Goal: Task Accomplishment & Management: Use online tool/utility

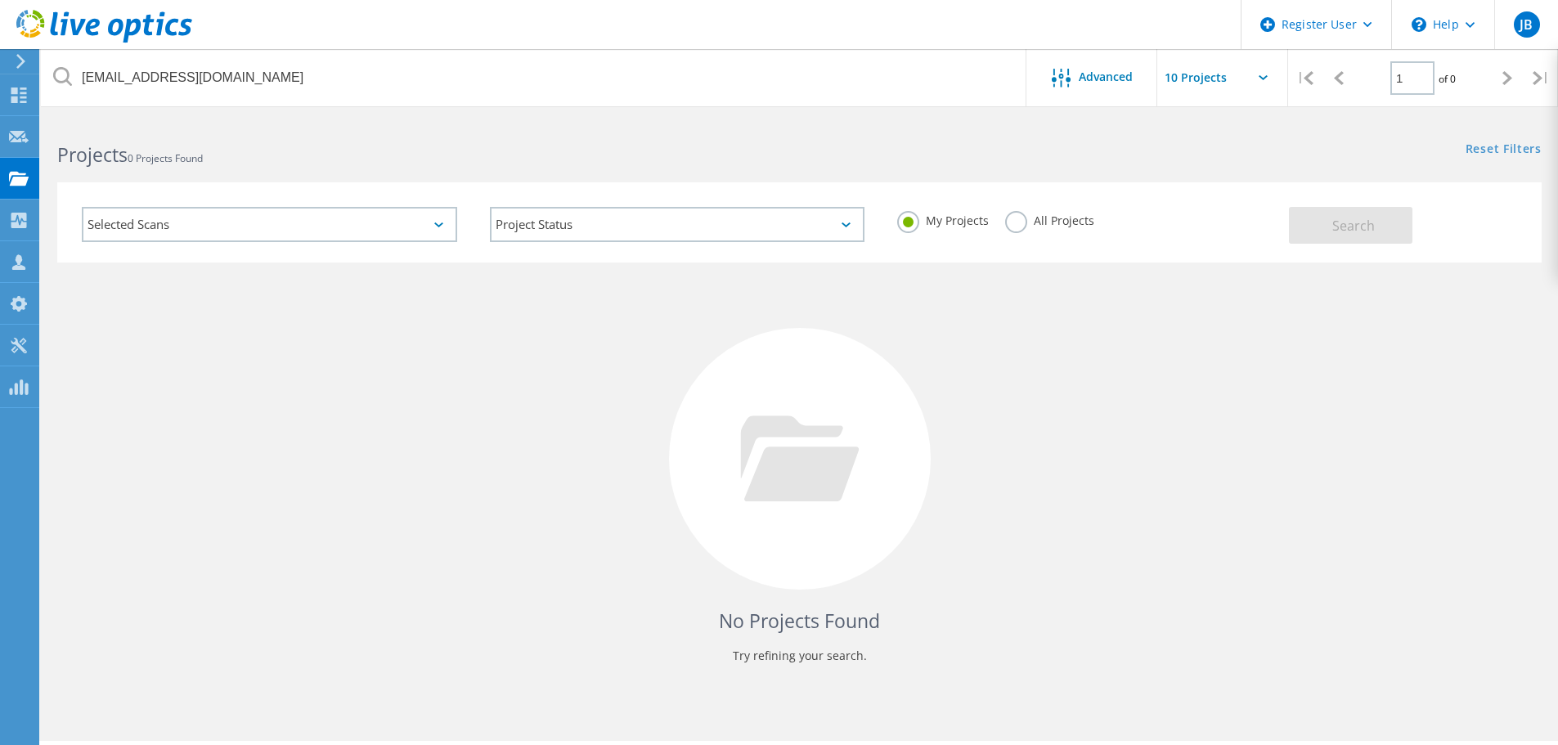
click at [20, 61] on icon at bounding box center [21, 61] width 12 height 15
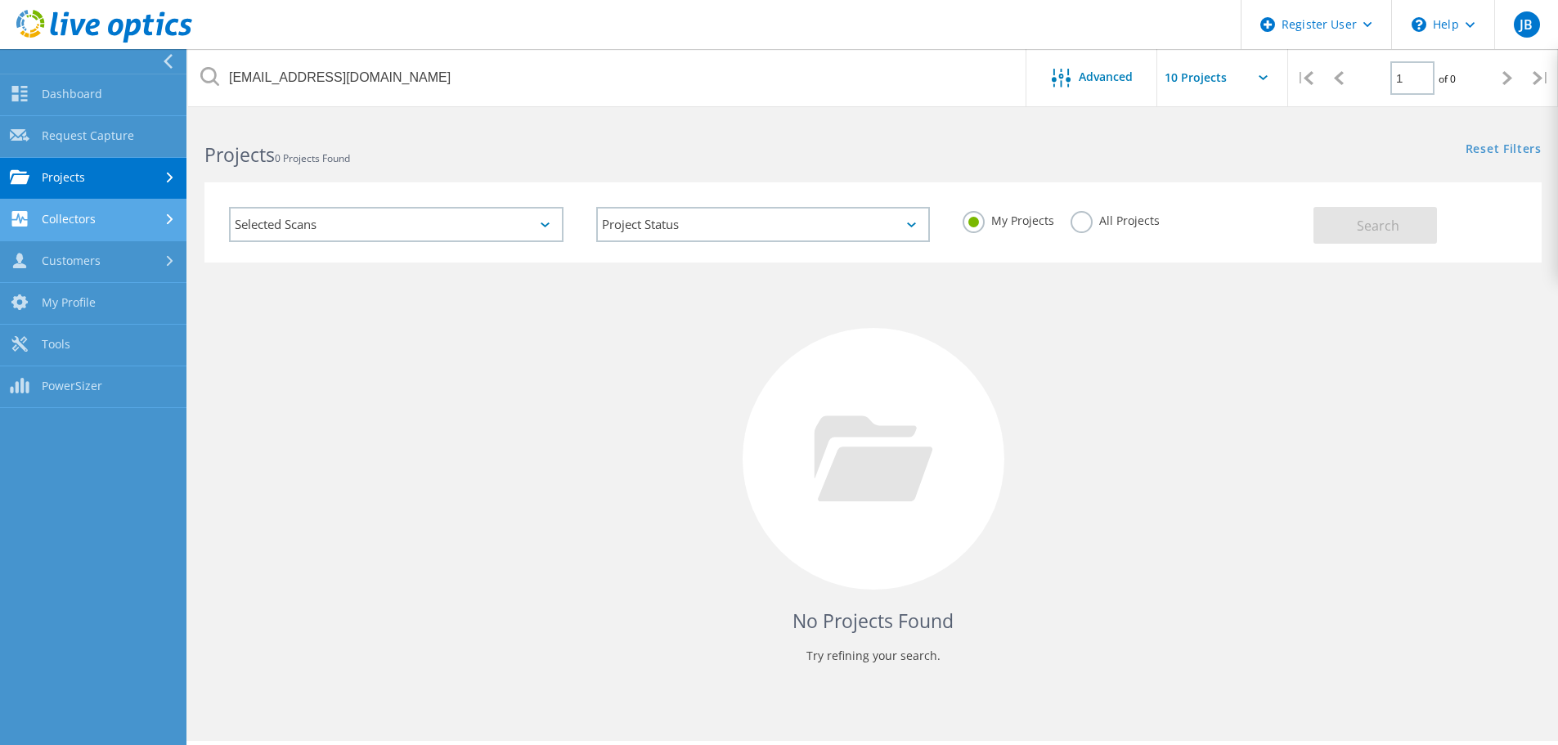
click at [123, 207] on link "Collectors" at bounding box center [93, 221] width 186 height 42
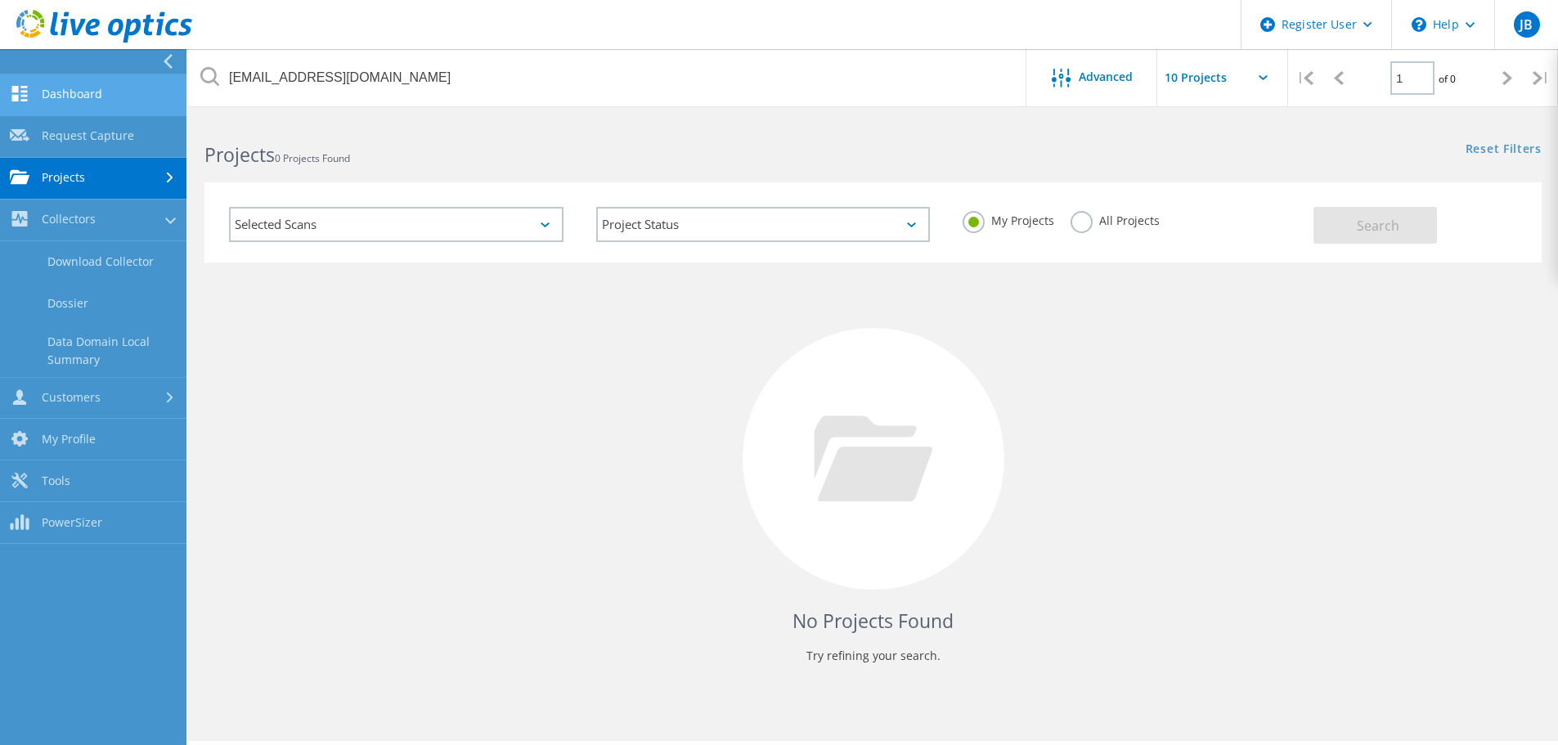
click at [115, 93] on link "Dashboard" at bounding box center [93, 95] width 186 height 42
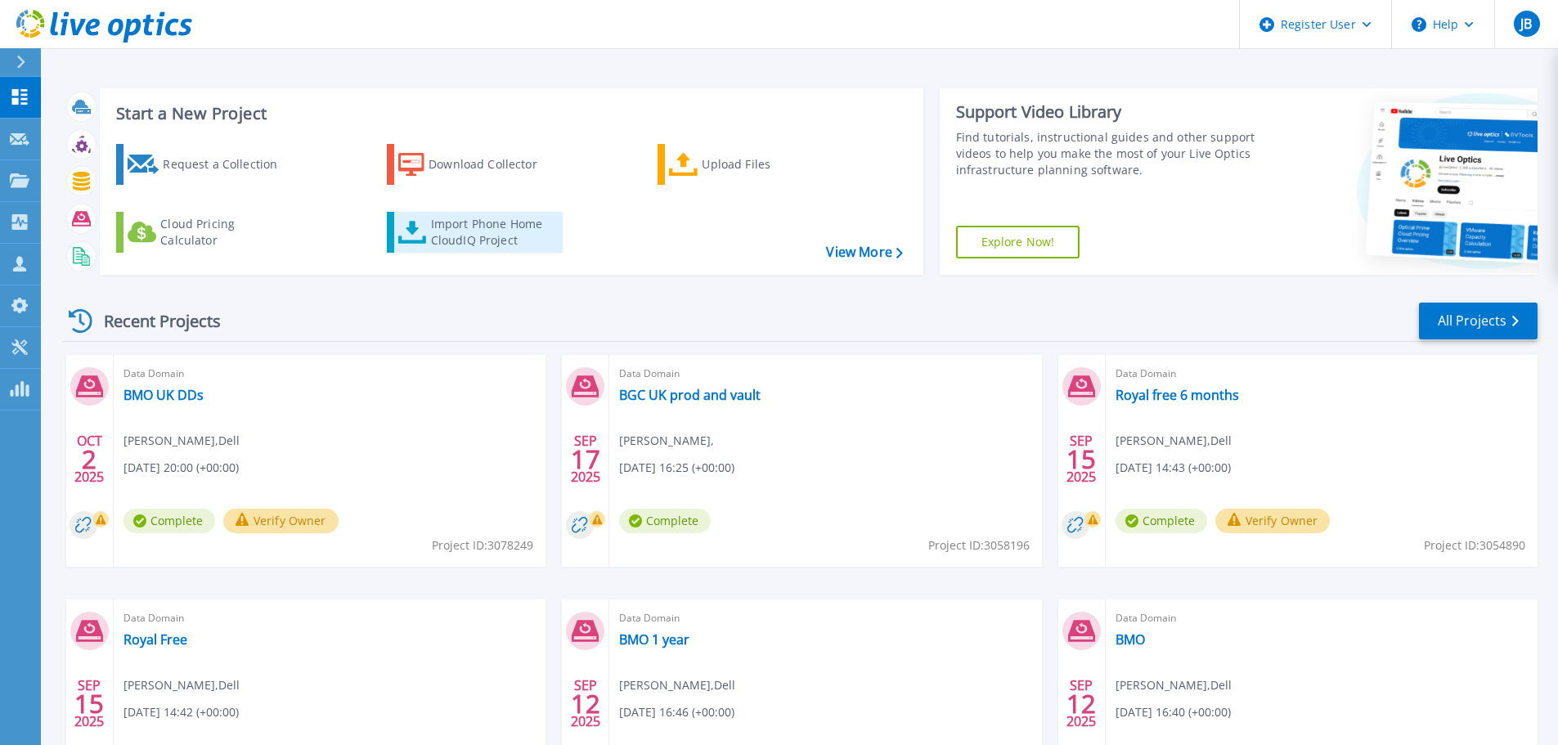
click at [435, 242] on div "Import Phone Home CloudIQ Project" at bounding box center [495, 232] width 128 height 33
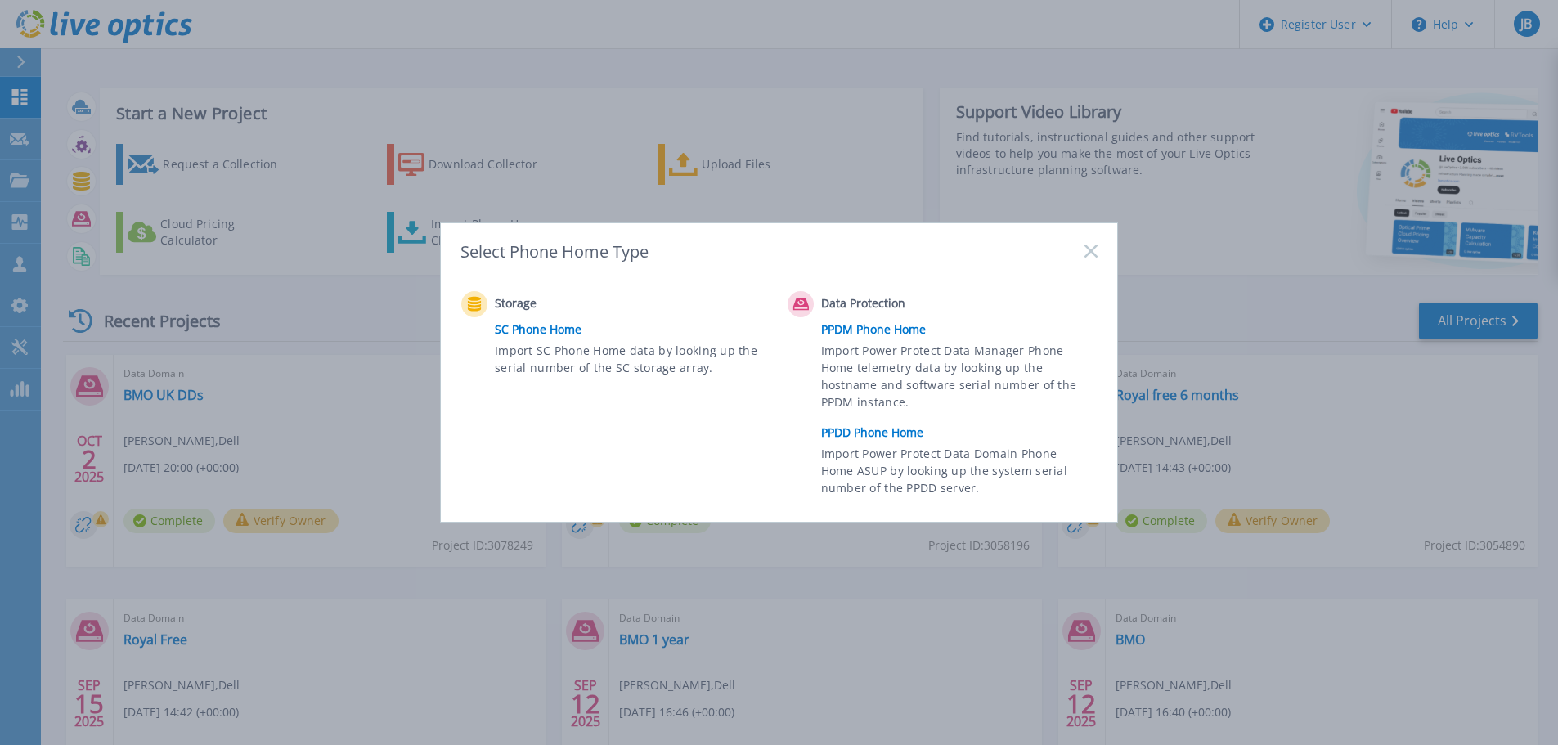
click at [913, 445] on span "Import Power Protect Data Domain Phone Home ASUP by looking up the system seria…" at bounding box center [957, 473] width 272 height 56
click at [877, 437] on link "PPDD Phone Home" at bounding box center [963, 432] width 285 height 25
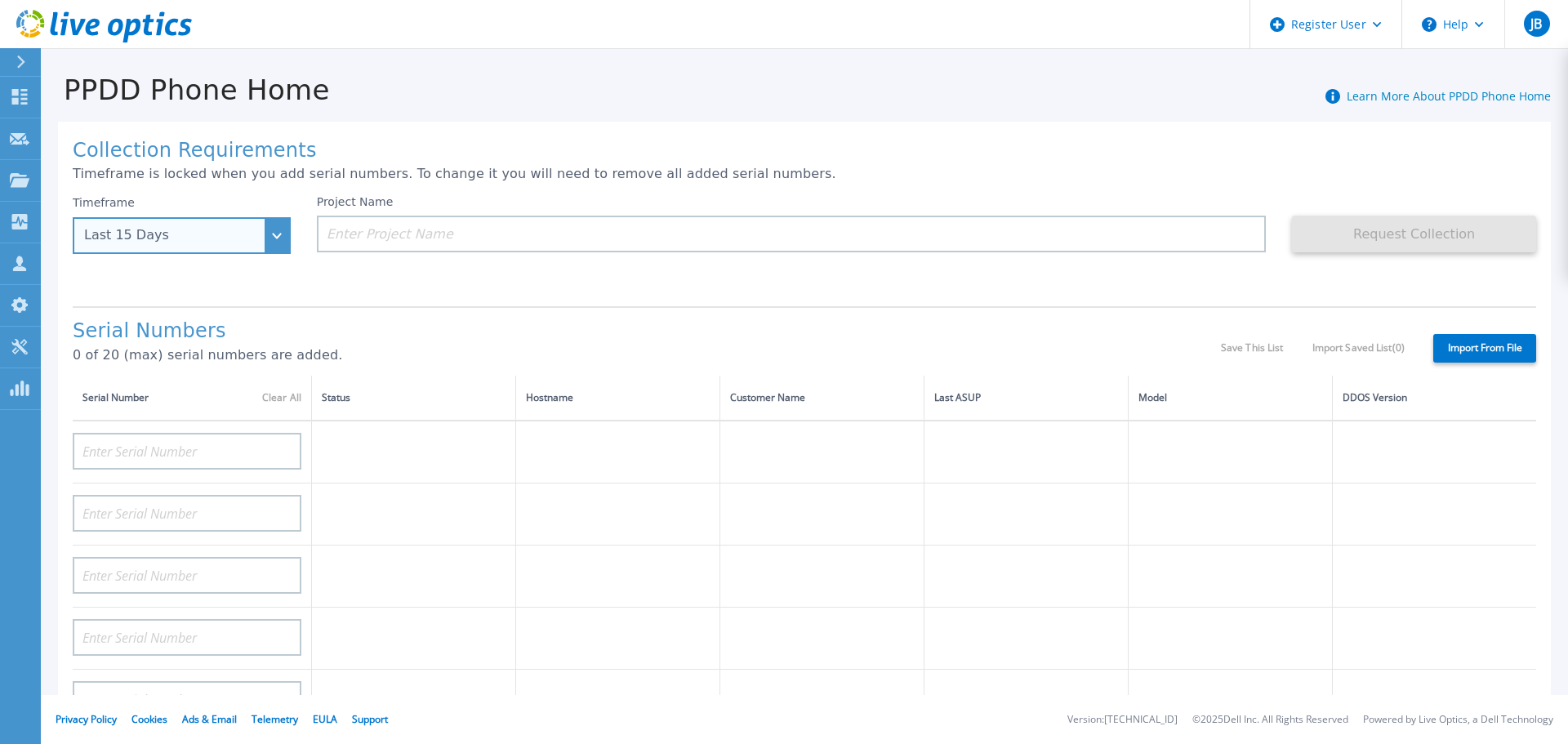
click at [266, 233] on div "Last 15 Days" at bounding box center [182, 236] width 218 height 37
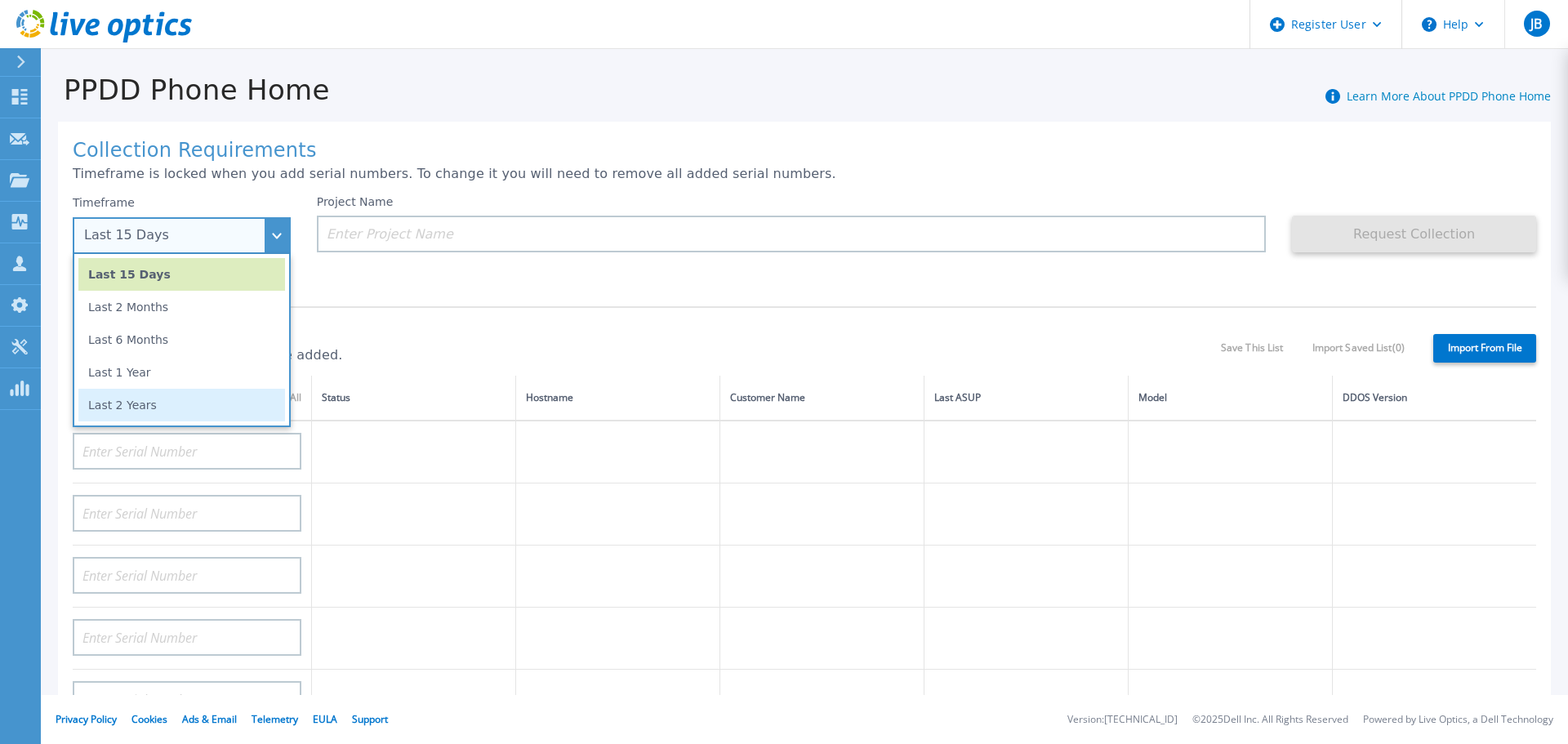
click at [231, 397] on li "Last 2 Years" at bounding box center [182, 404] width 207 height 33
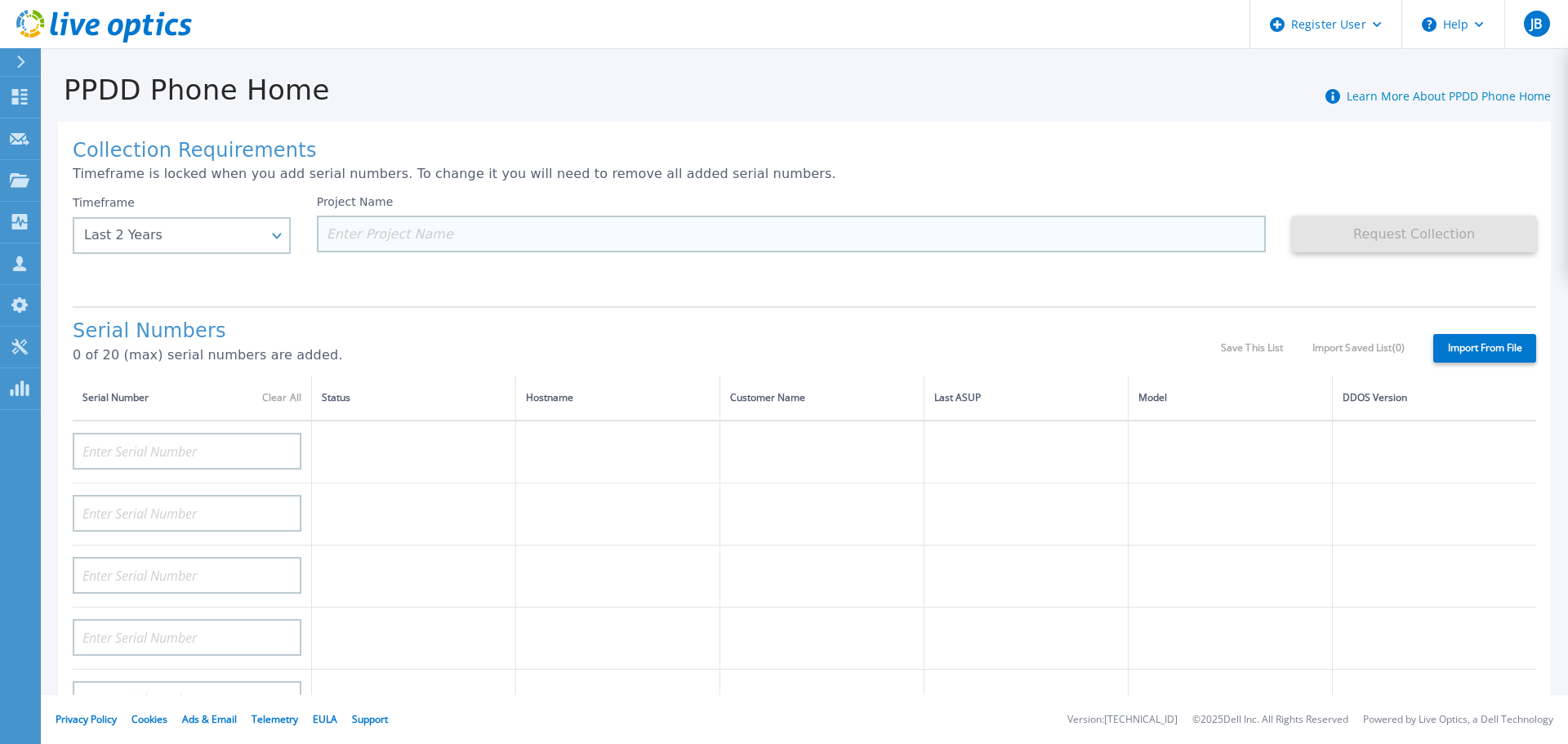
click at [440, 233] on input at bounding box center [791, 234] width 950 height 37
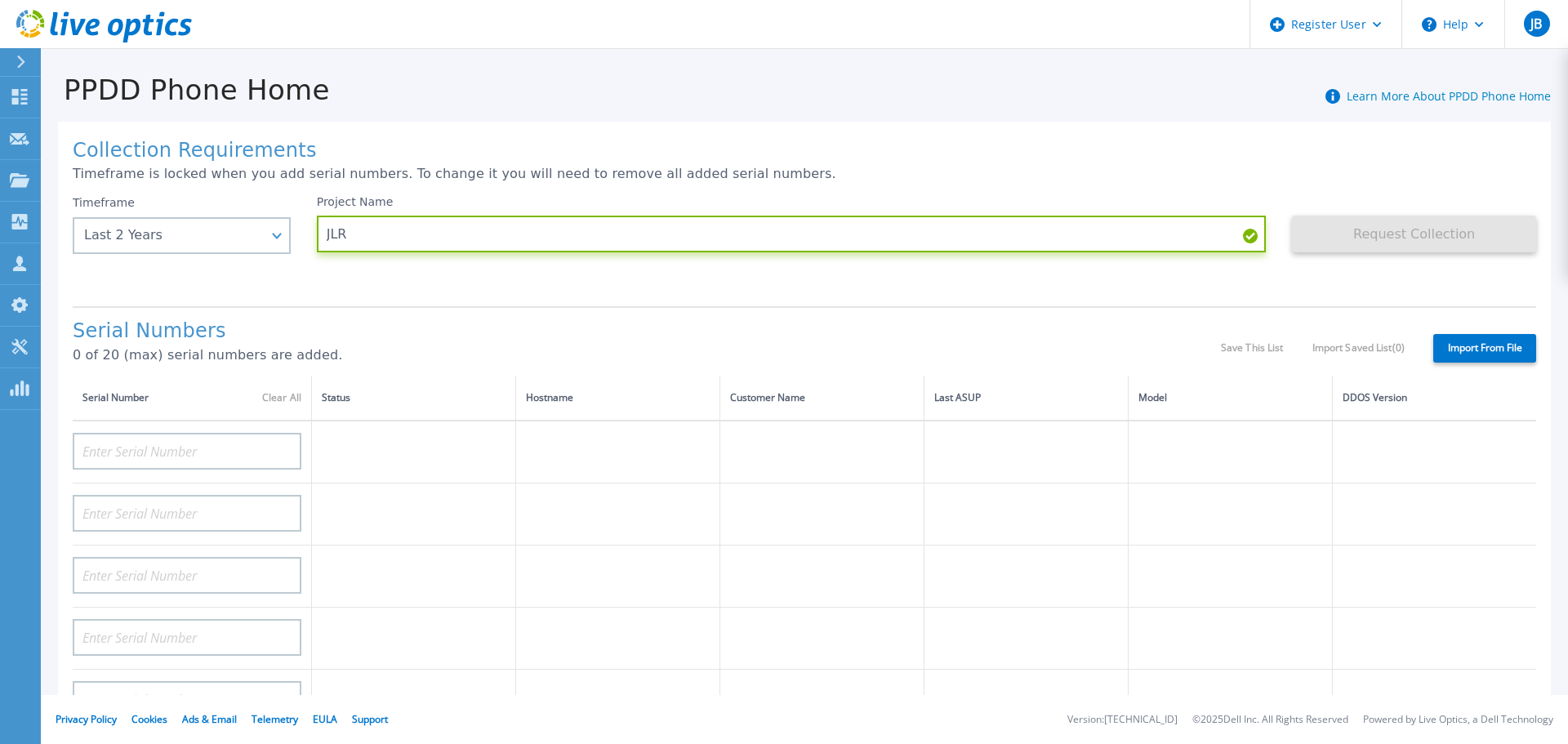
type input "JLR"
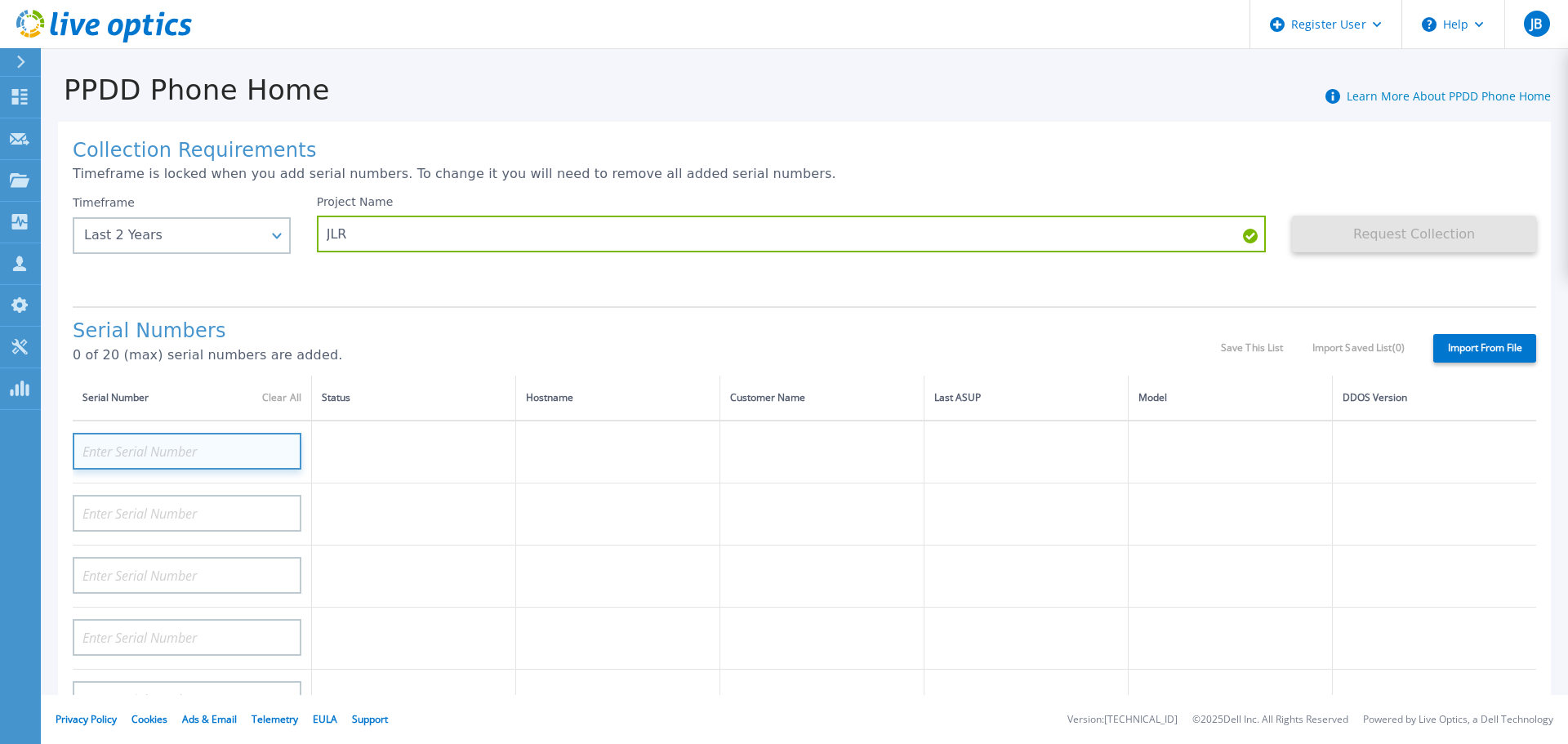
click at [178, 448] on input at bounding box center [187, 450] width 229 height 37
paste input "CKM00171202998"
type input "CKM00171202998"
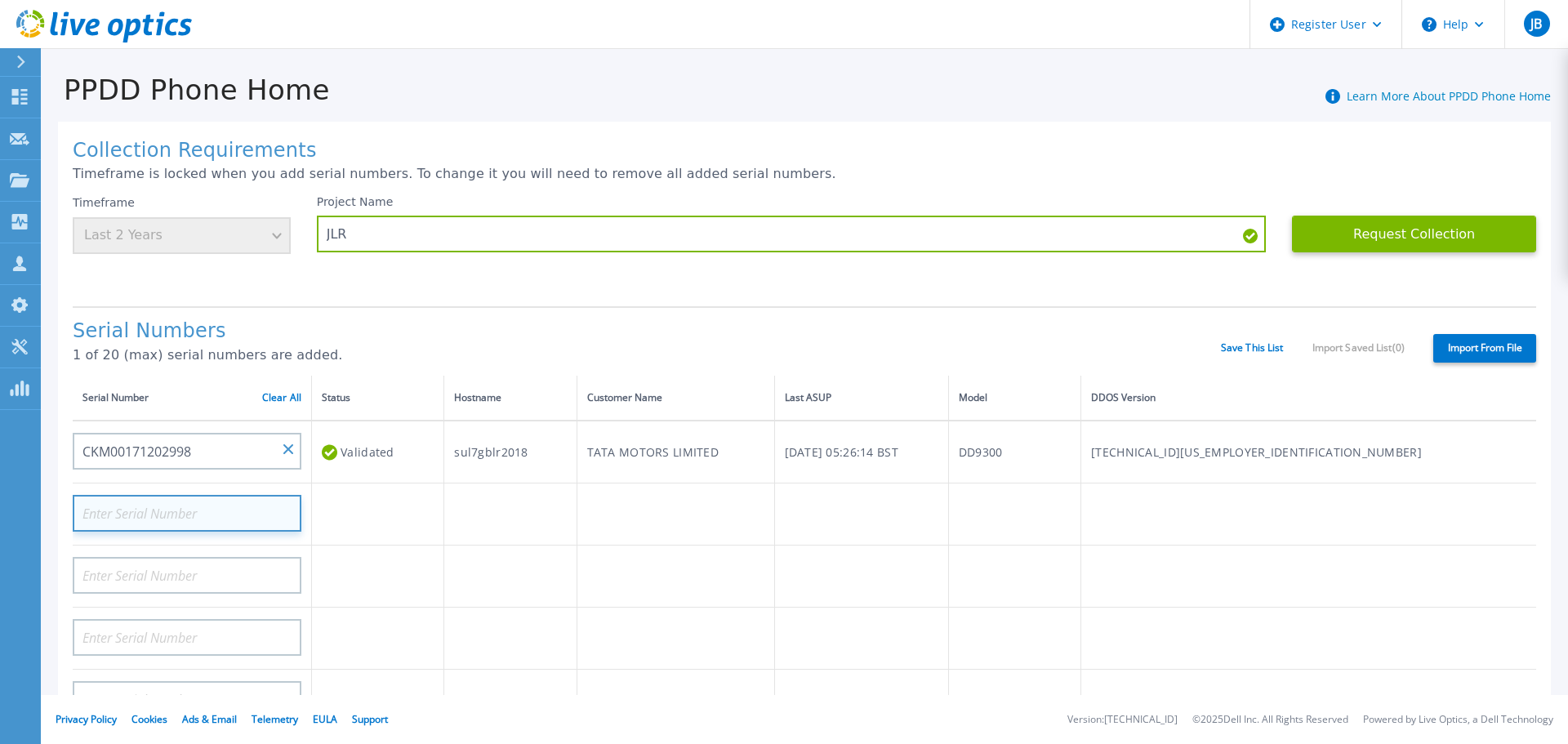
click at [250, 511] on input at bounding box center [187, 513] width 229 height 37
paste input "CKM00171002088"
type input "CKM00171002088"
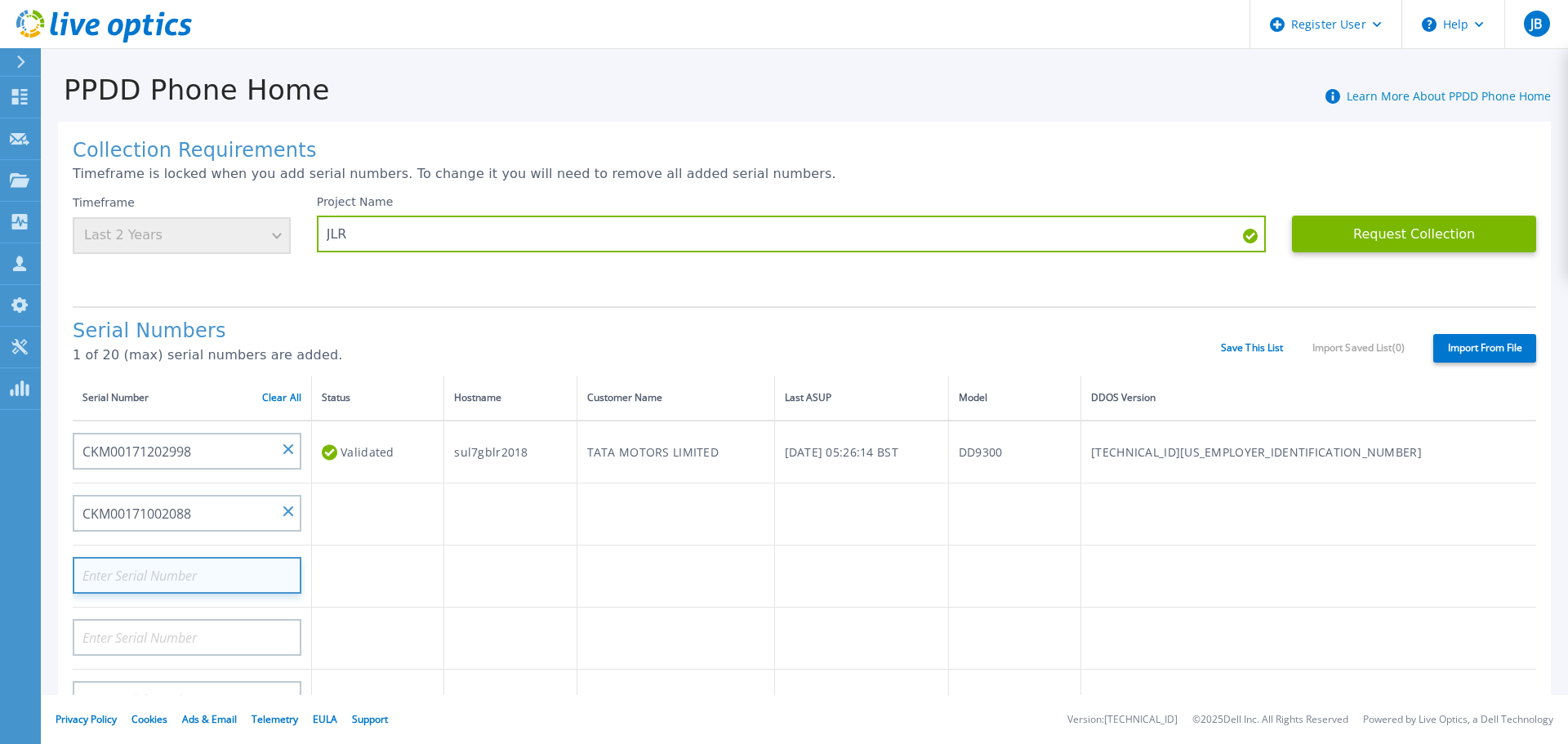
click at [239, 569] on input at bounding box center [187, 575] width 229 height 37
click at [211, 572] on input at bounding box center [187, 575] width 229 height 37
paste input "CKM00171000277"
type input "CKM00171000277"
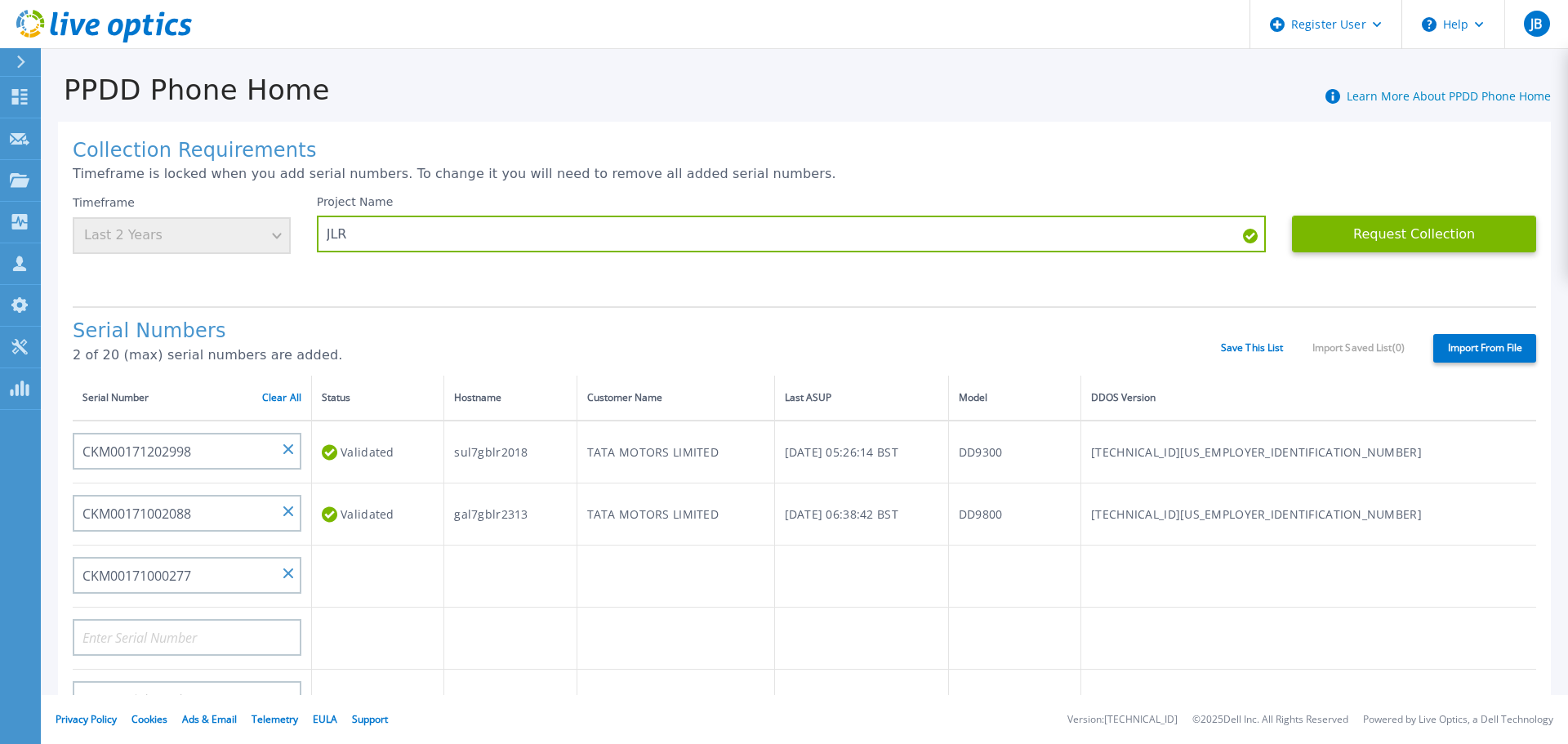
click at [949, 579] on td at bounding box center [861, 576] width 174 height 62
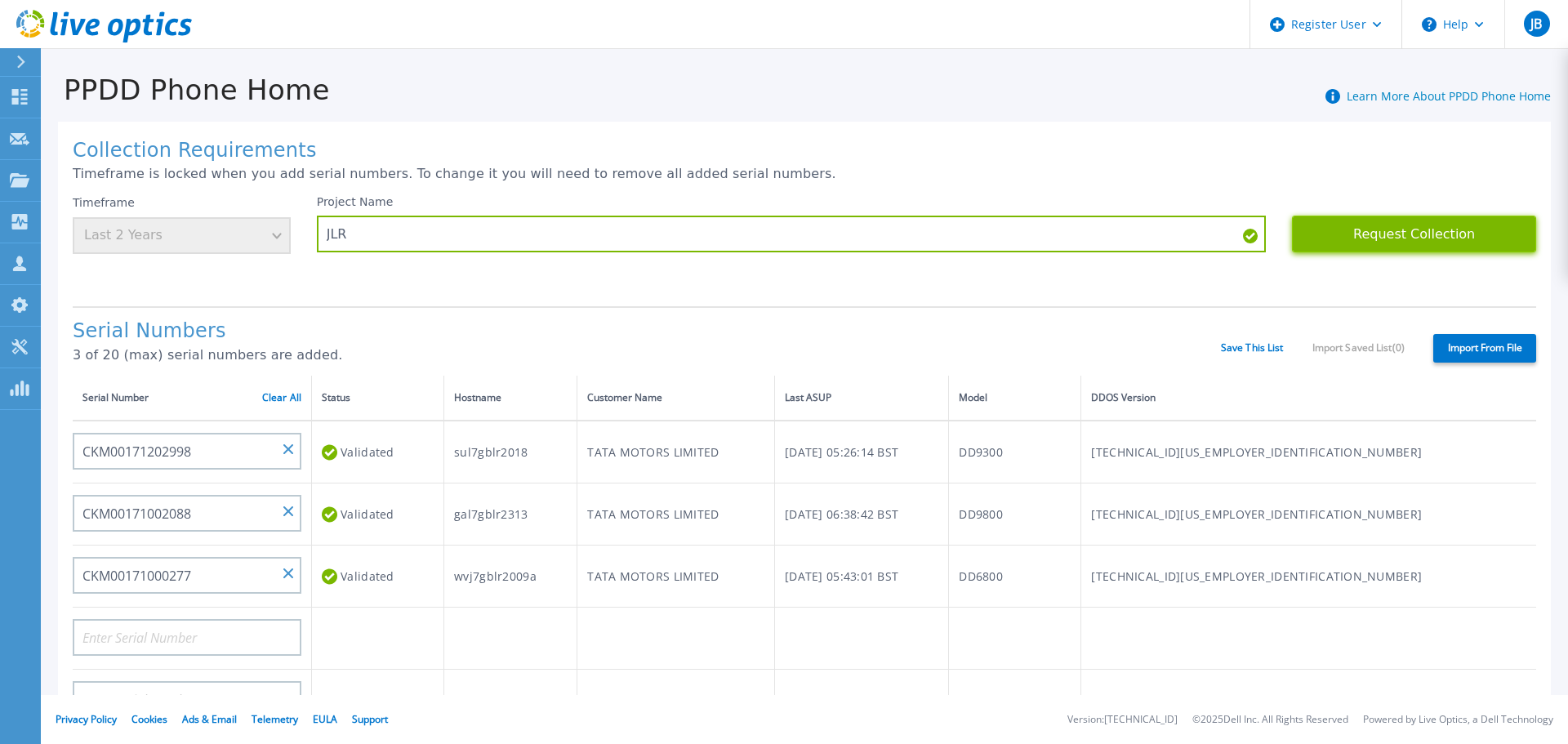
click at [1361, 232] on button "Request Collection" at bounding box center [1414, 234] width 245 height 37
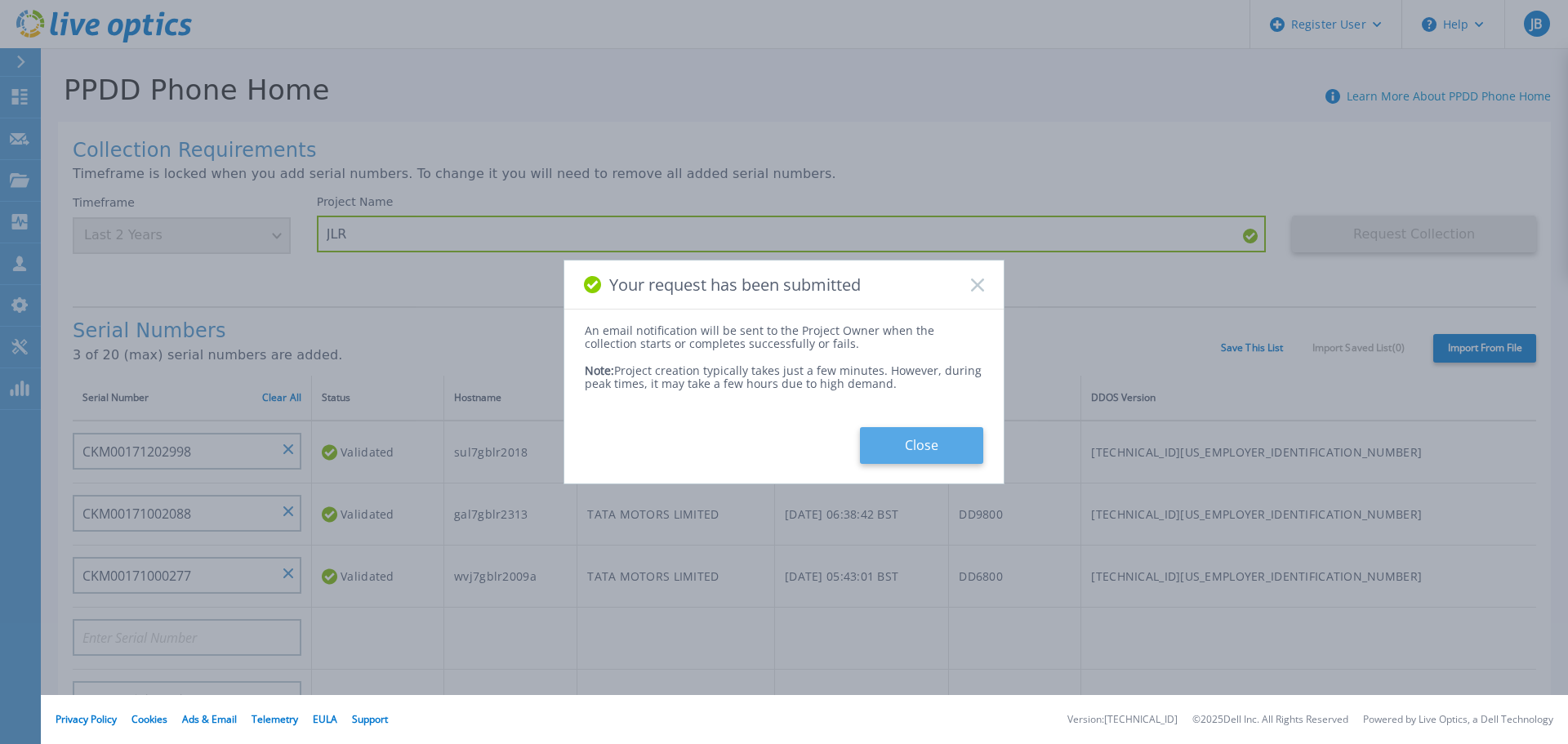
click at [942, 446] on button "Close" at bounding box center [921, 445] width 123 height 37
